Goal: Task Accomplishment & Management: Manage account settings

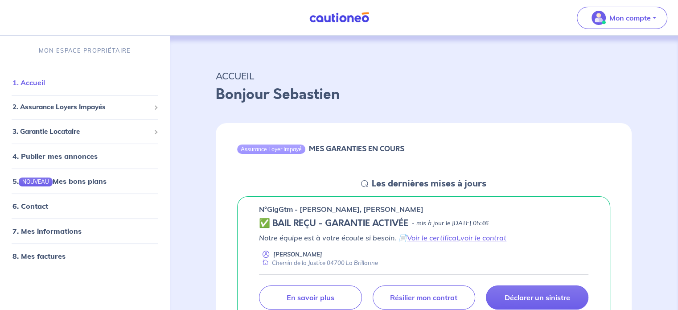
click at [23, 84] on link "1. Accueil" at bounding box center [28, 82] width 33 height 9
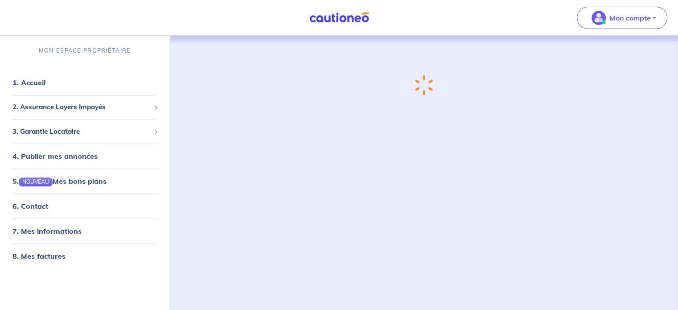
click at [407, 261] on div "Chargement..." at bounding box center [423, 165] width 459 height 258
click at [35, 206] on link "6. Contact" at bounding box center [29, 206] width 35 height 9
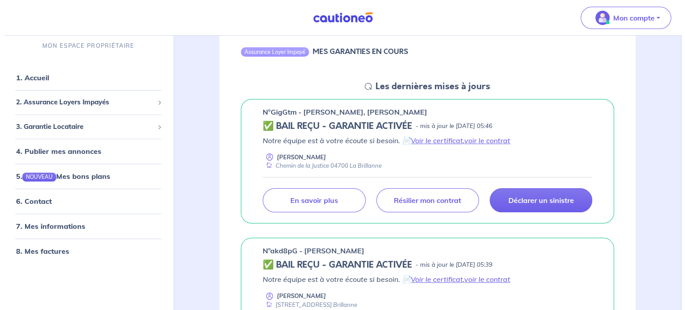
scroll to position [134, 0]
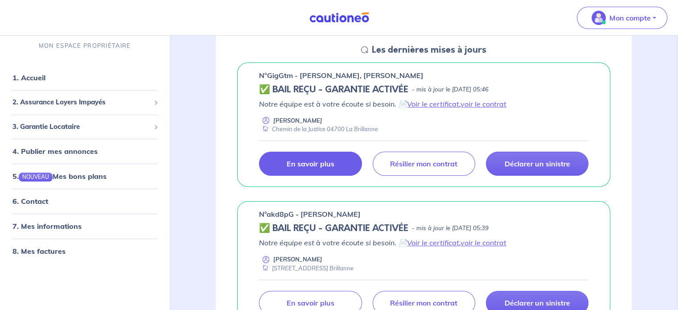
click at [326, 164] on p "En savoir plus" at bounding box center [310, 163] width 47 height 9
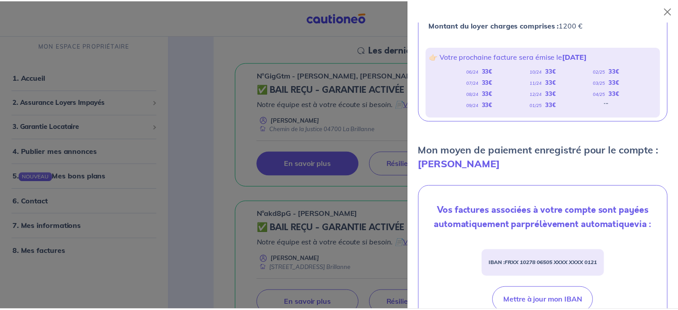
scroll to position [0, 0]
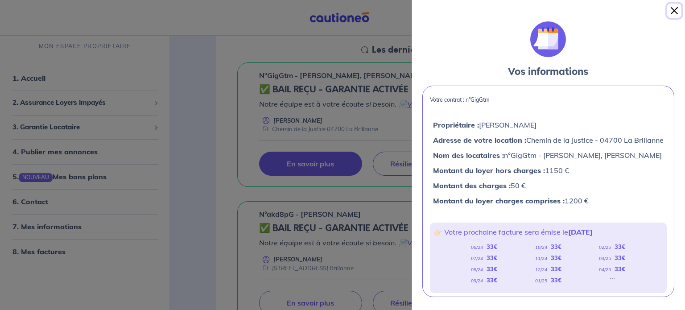
click at [673, 11] on button "Close" at bounding box center [674, 11] width 14 height 14
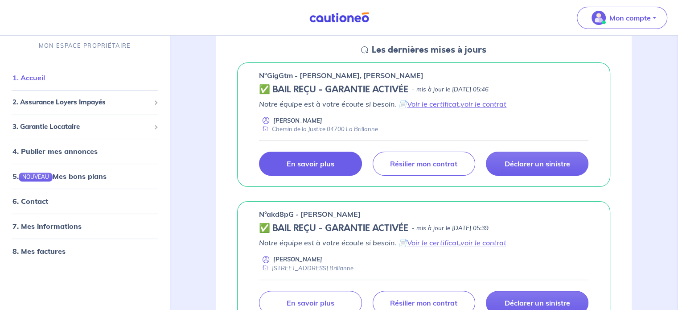
click at [45, 75] on link "1. Accueil" at bounding box center [28, 78] width 33 height 9
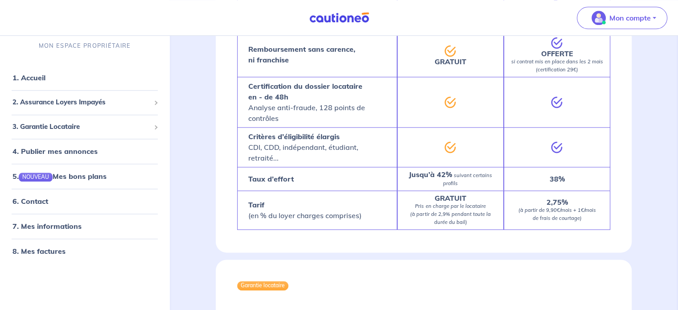
scroll to position [1347, 0]
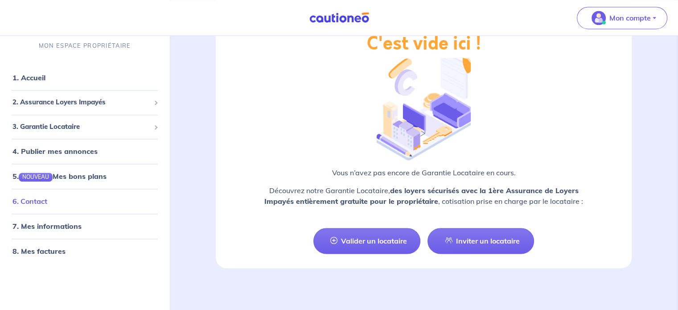
click at [36, 206] on link "6. Contact" at bounding box center [29, 201] width 35 height 9
click at [47, 206] on link "6. Contact" at bounding box center [29, 201] width 35 height 9
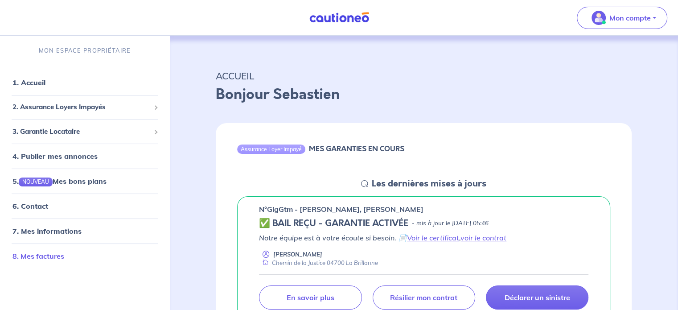
click at [64, 260] on link "8. Mes factures" at bounding box center [38, 255] width 52 height 9
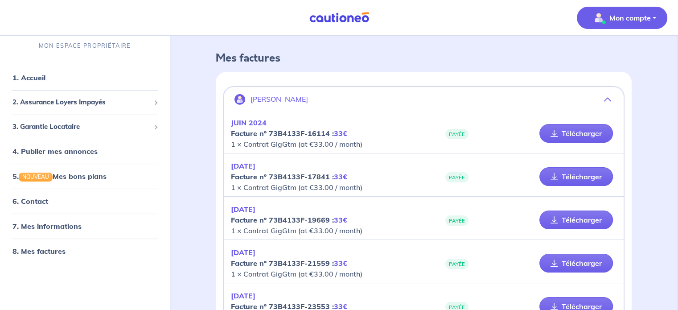
scroll to position [25, 0]
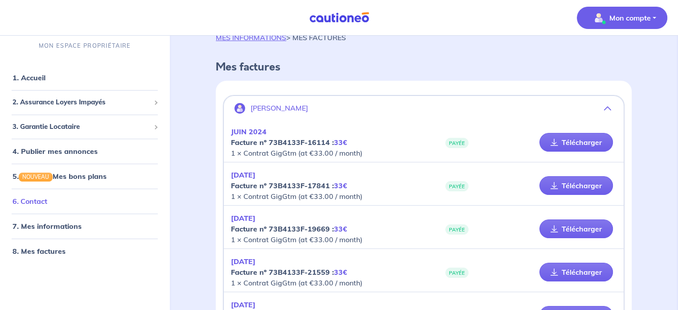
click at [39, 203] on link "6. Contact" at bounding box center [29, 201] width 35 height 9
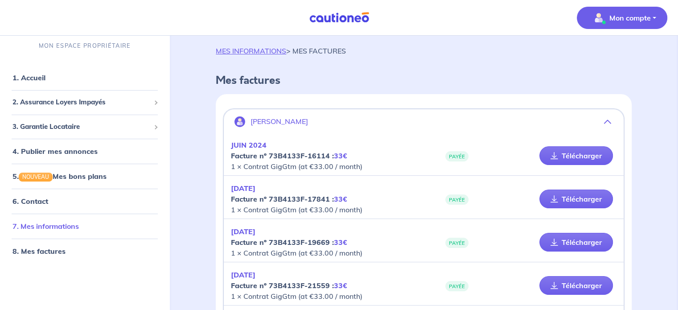
scroll to position [0, 0]
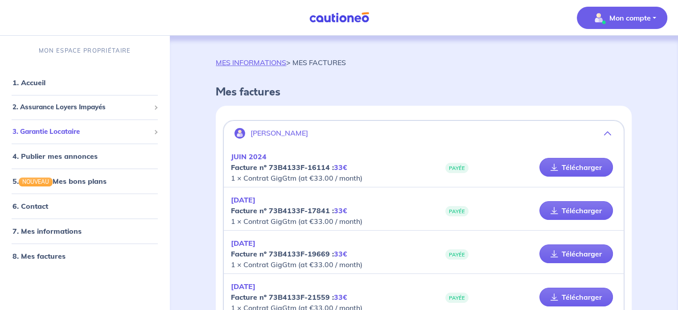
click at [61, 137] on div "3. Garantie Locataire" at bounding box center [85, 131] width 162 height 17
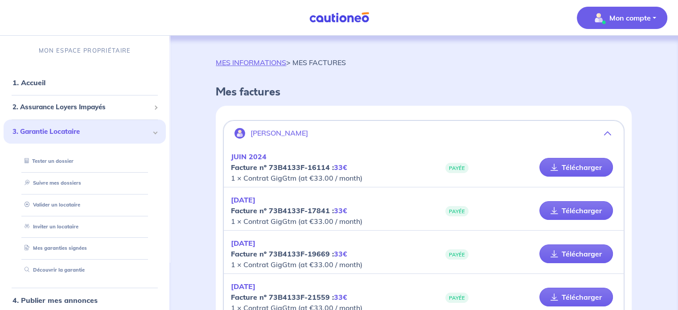
click at [61, 135] on span "3. Garantie Locataire" at bounding box center [81, 132] width 138 height 10
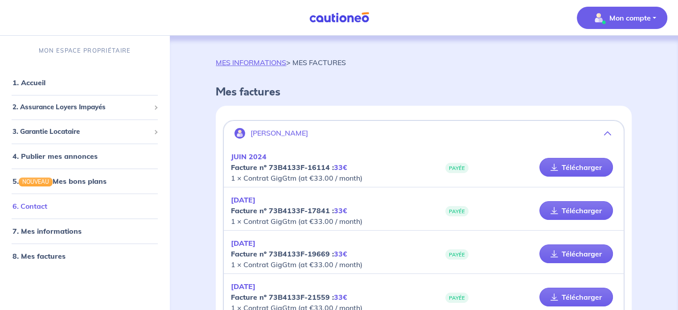
click at [36, 205] on link "6. Contact" at bounding box center [29, 206] width 35 height 9
click at [607, 17] on span "Mon compte" at bounding box center [619, 18] width 63 height 14
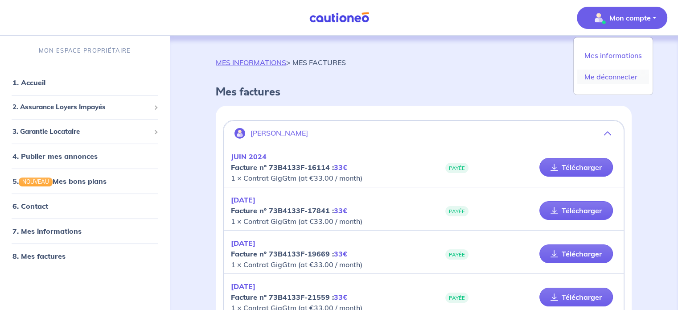
click at [606, 77] on link "Me déconnecter" at bounding box center [613, 77] width 72 height 14
